Goal: Obtain resource: Download file/media

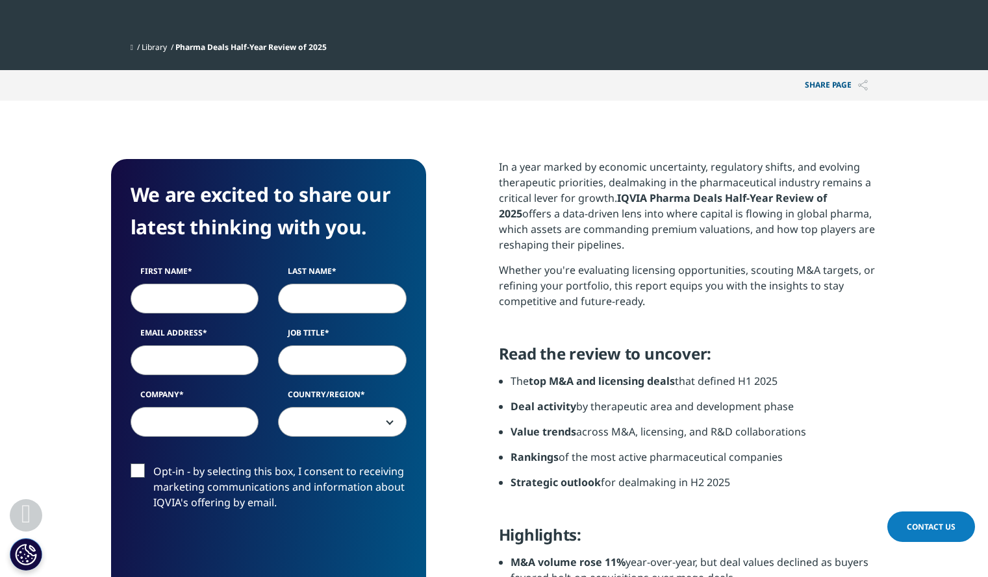
scroll to position [410, 0]
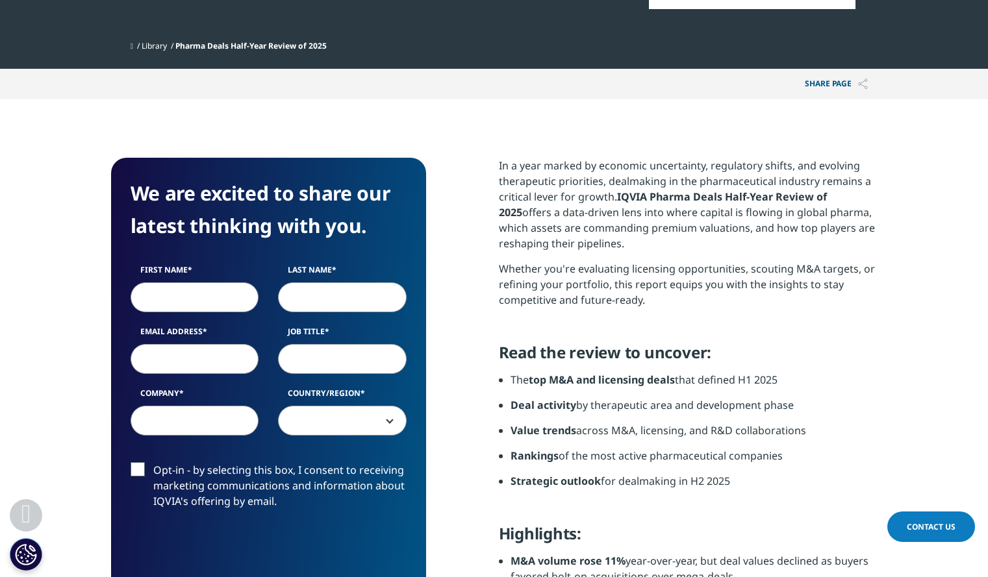
click at [218, 300] on input "First Name" at bounding box center [195, 298] width 129 height 30
type input "[PERSON_NAME]"
type input "[PERSON_NAME][EMAIL_ADDRESS][PERSON_NAME][DOMAIN_NAME]"
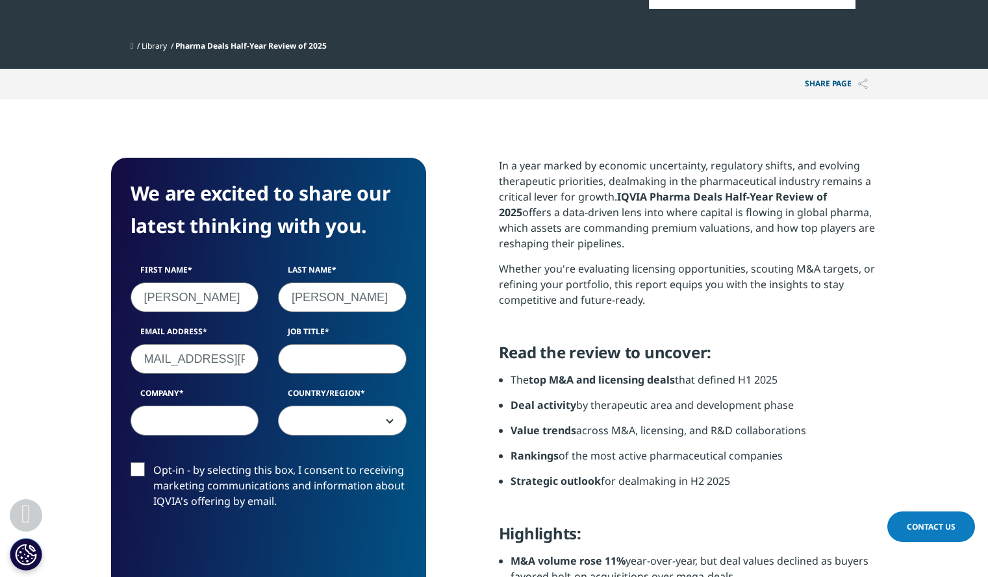
scroll to position [0, 0]
type input "CCO"
click at [160, 422] on input "Company" at bounding box center [195, 421] width 129 height 30
type input "HDL Therapeutics"
click at [321, 423] on span at bounding box center [342, 422] width 127 height 30
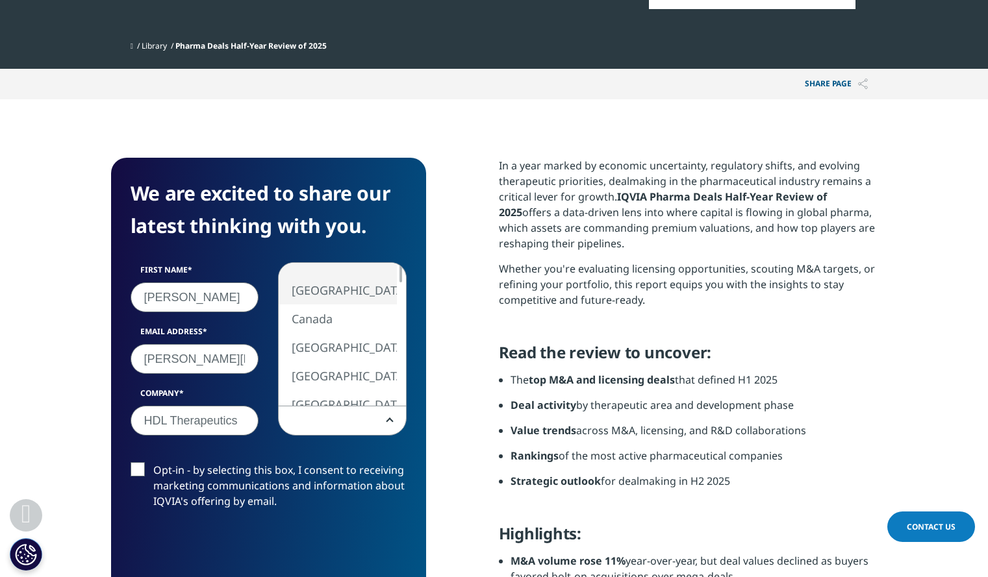
select select "[GEOGRAPHIC_DATA]"
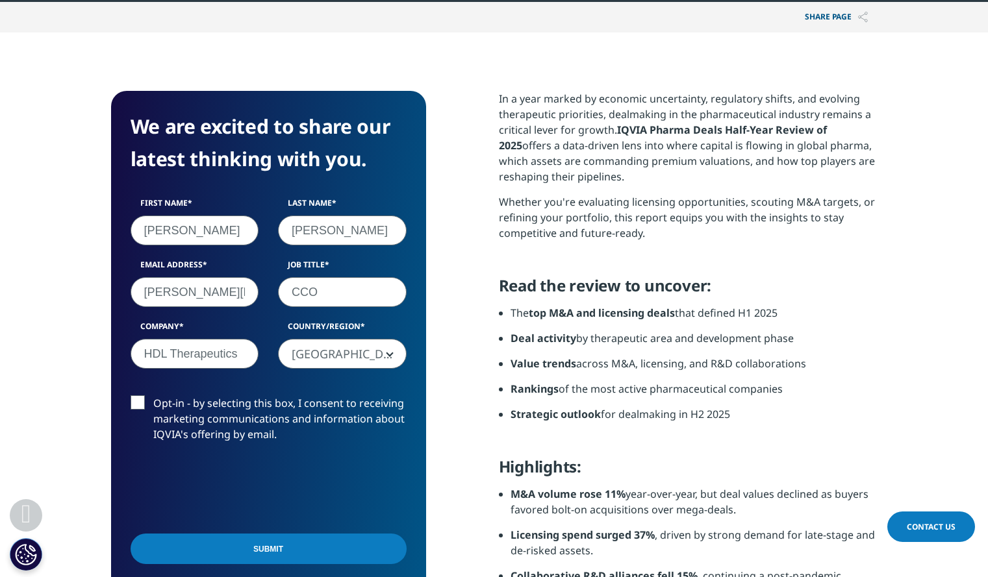
scroll to position [478, 0]
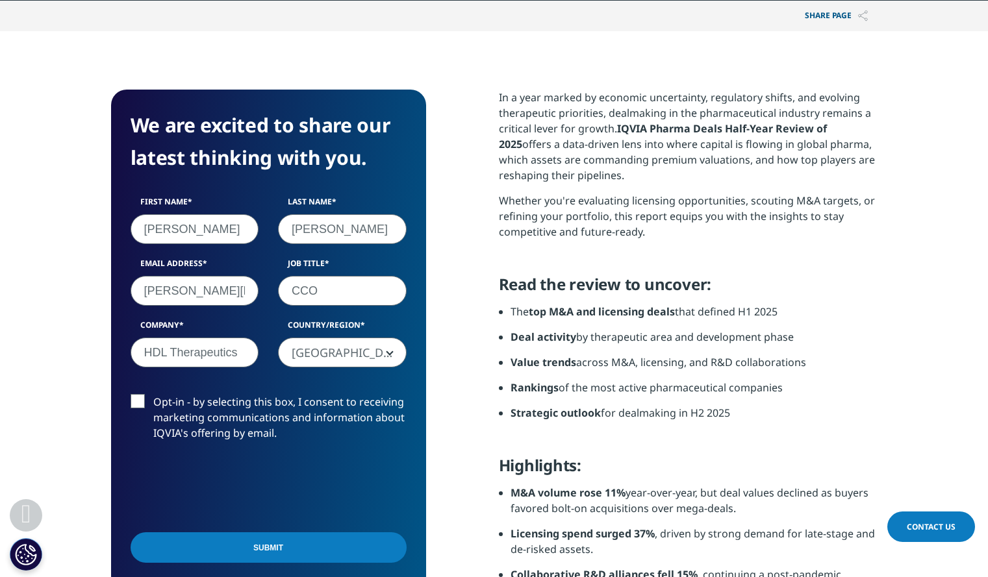
click at [249, 550] on input "Submit" at bounding box center [269, 548] width 276 height 31
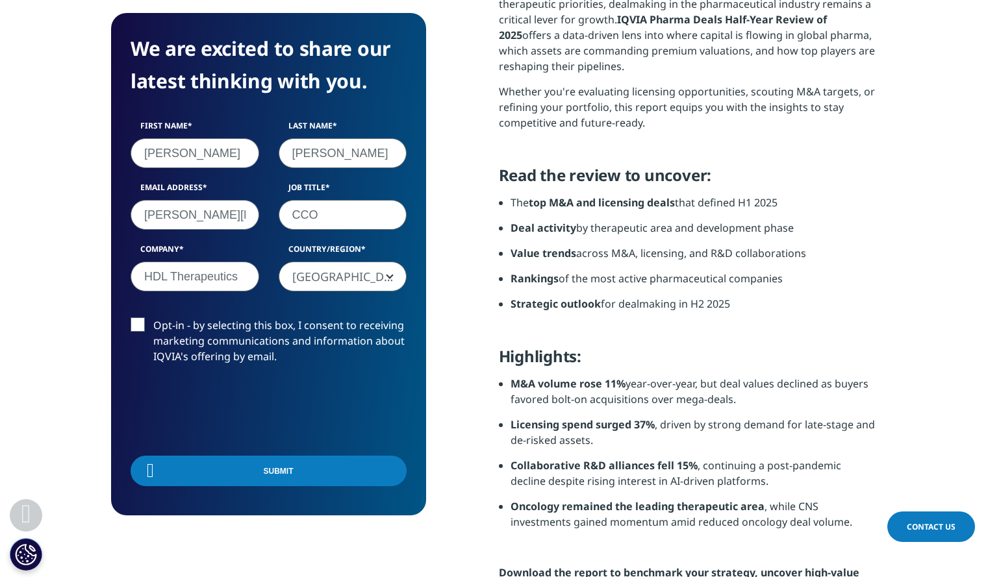
scroll to position [101, 315]
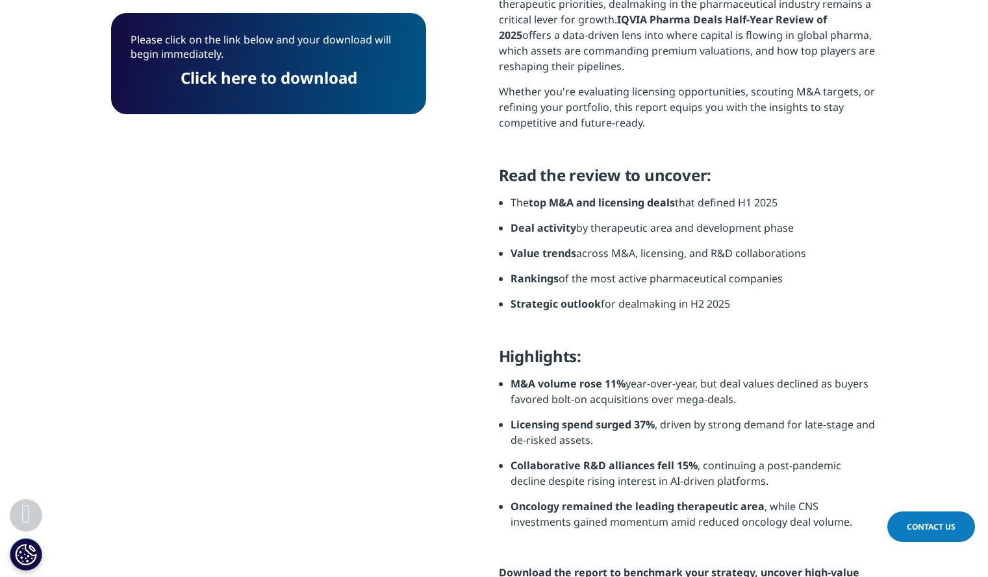
click at [296, 79] on link "Click here to download" at bounding box center [269, 77] width 177 height 21
